Goal: Check status: Verify the current state of an ongoing process or item

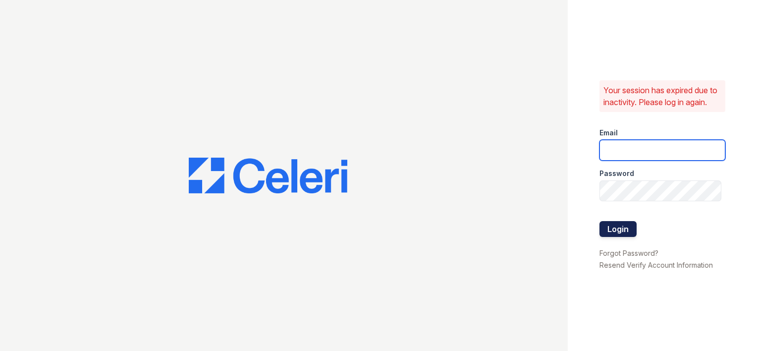
type input "[EMAIL_ADDRESS][DOMAIN_NAME]"
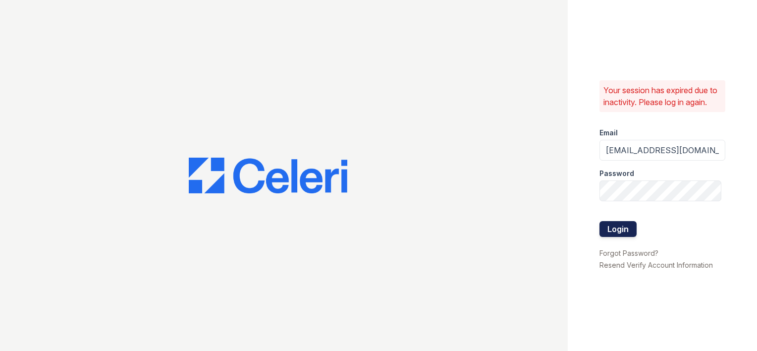
click at [614, 235] on button "Login" at bounding box center [618, 229] width 37 height 16
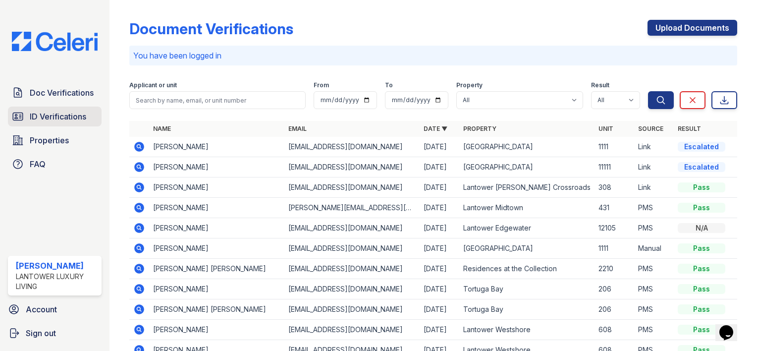
click at [75, 113] on span "ID Verifications" at bounding box center [58, 117] width 57 height 12
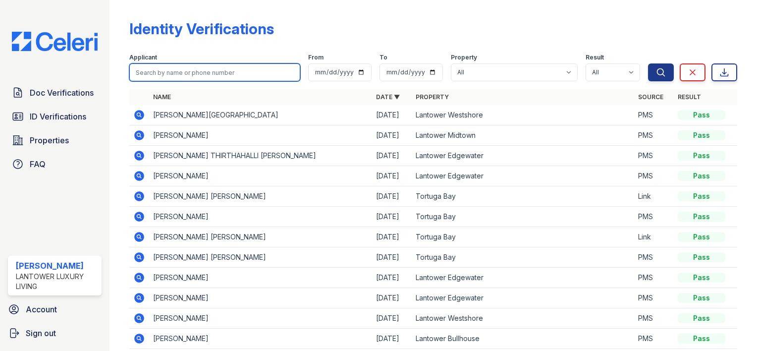
click at [151, 73] on input "search" at bounding box center [214, 72] width 171 height 18
type input "emily"
click at [648, 63] on button "Search" at bounding box center [661, 72] width 26 height 18
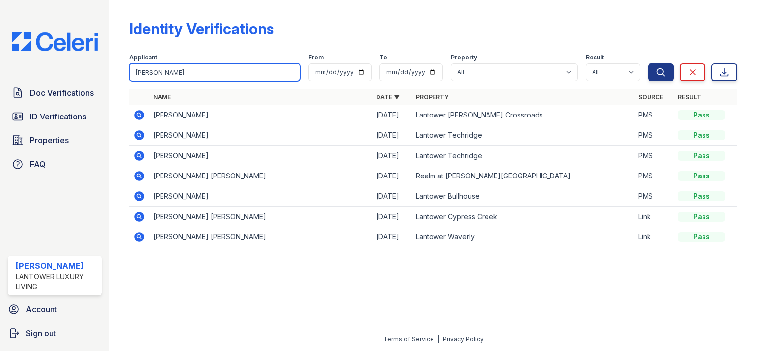
click at [196, 70] on input "emily" at bounding box center [214, 72] width 171 height 18
click at [648, 63] on button "Search" at bounding box center [661, 72] width 26 height 18
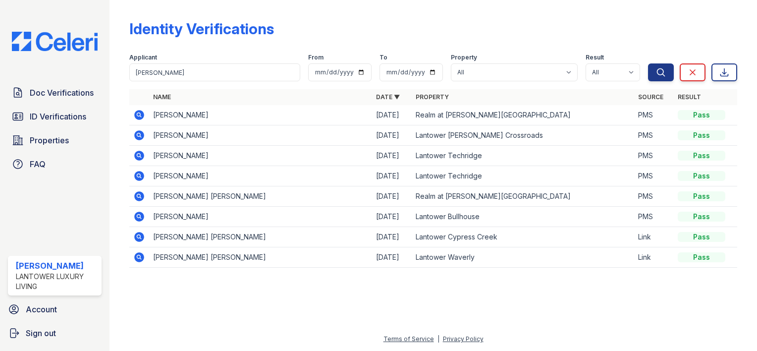
click at [138, 117] on icon at bounding box center [139, 115] width 10 height 10
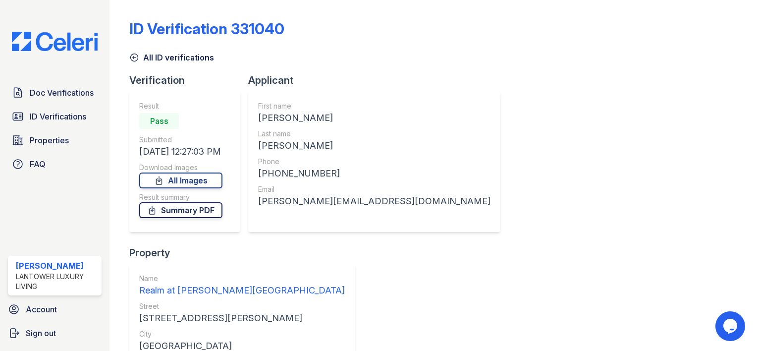
click at [196, 210] on link "Summary PDF" at bounding box center [180, 210] width 83 height 16
